Goal: Check status

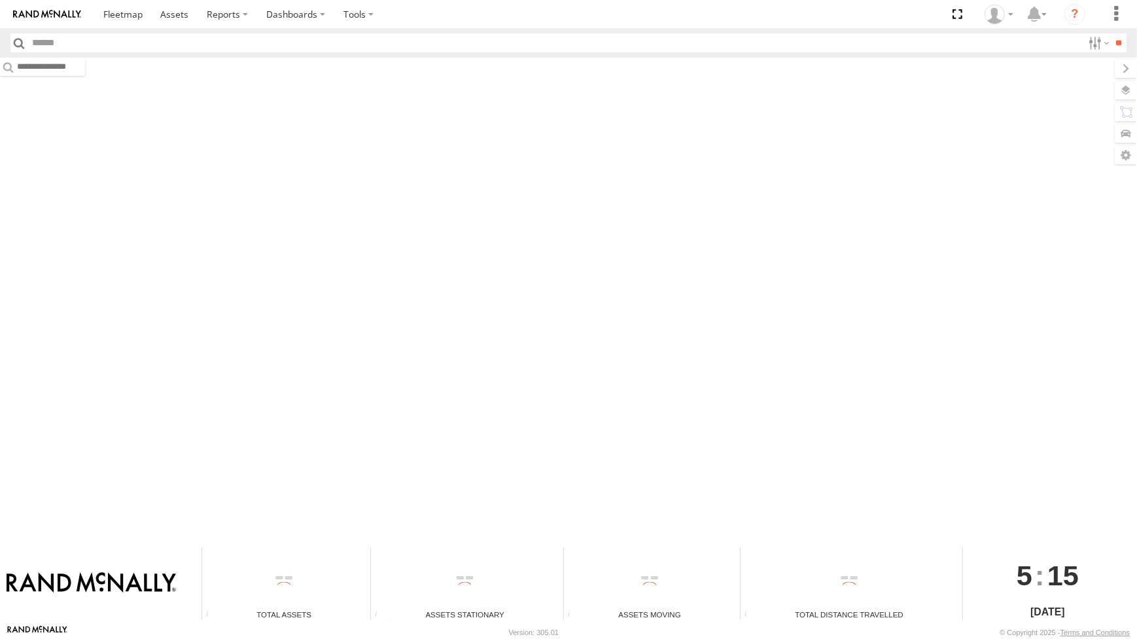
type input "*****"
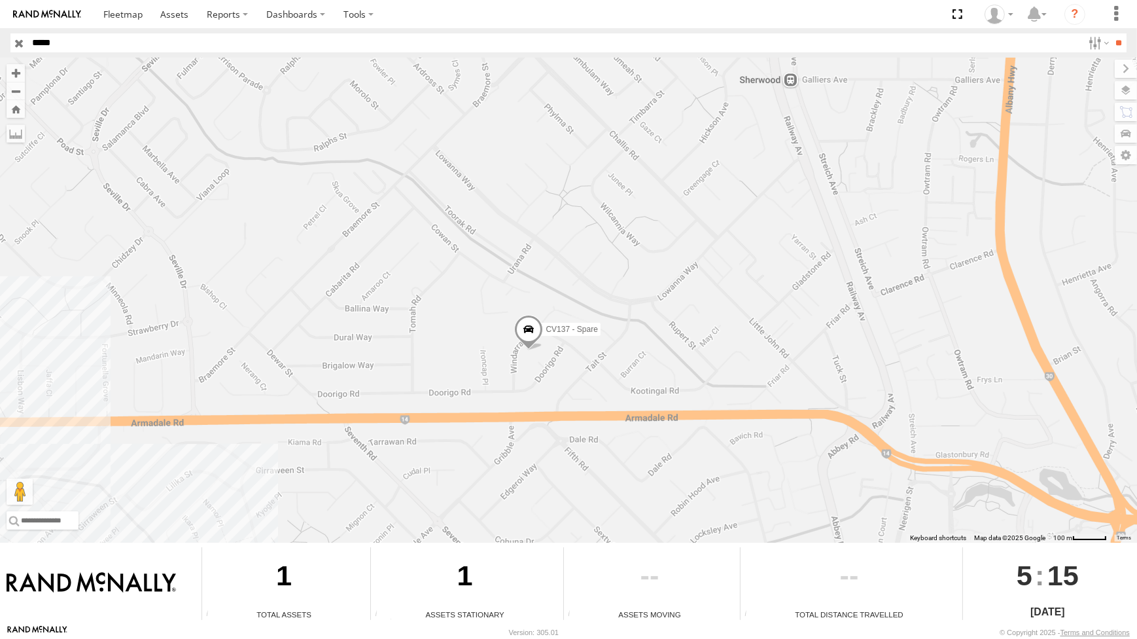
click at [19, 41] on input "button" at bounding box center [18, 42] width 17 height 19
